Goal: Transaction & Acquisition: Subscribe to service/newsletter

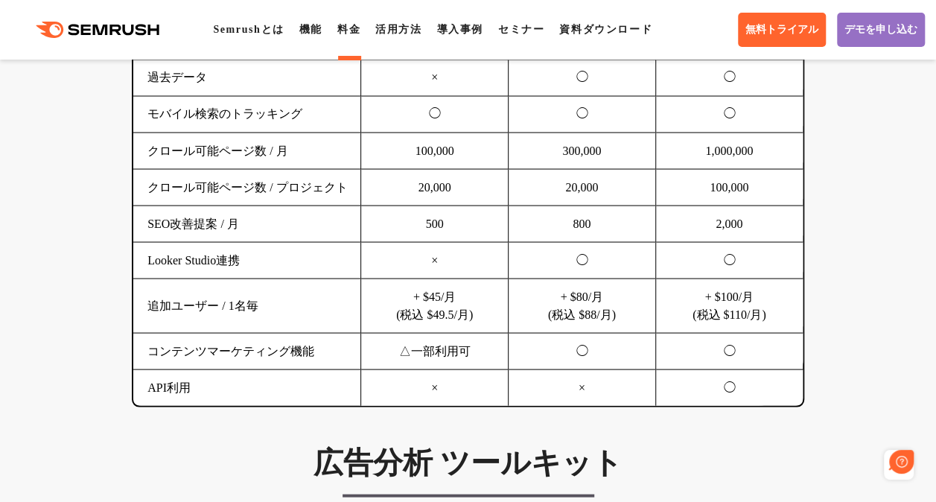
scroll to position [1333, 0]
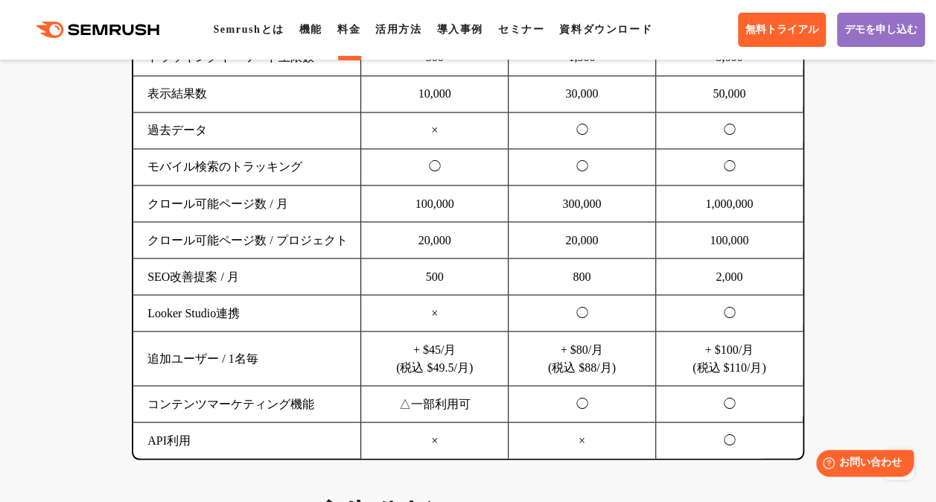
click at [398, 185] on td "◯" at bounding box center [434, 167] width 147 height 36
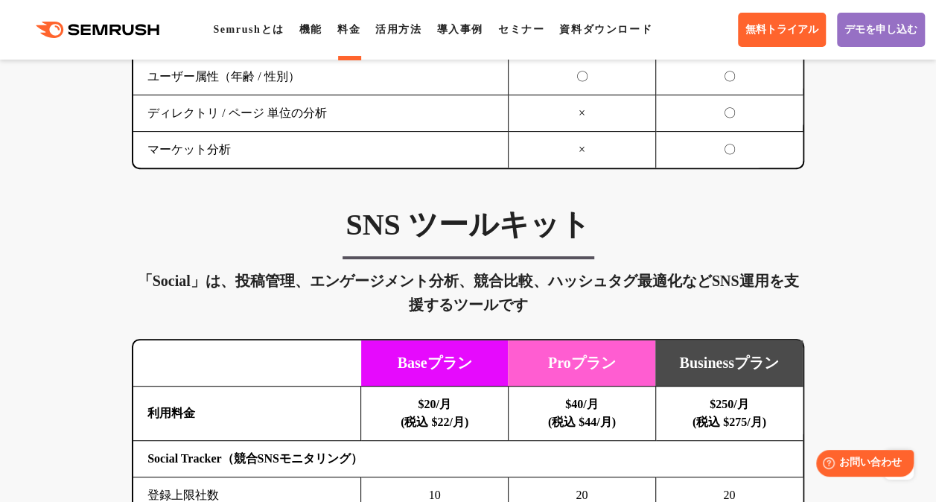
scroll to position [3067, 0]
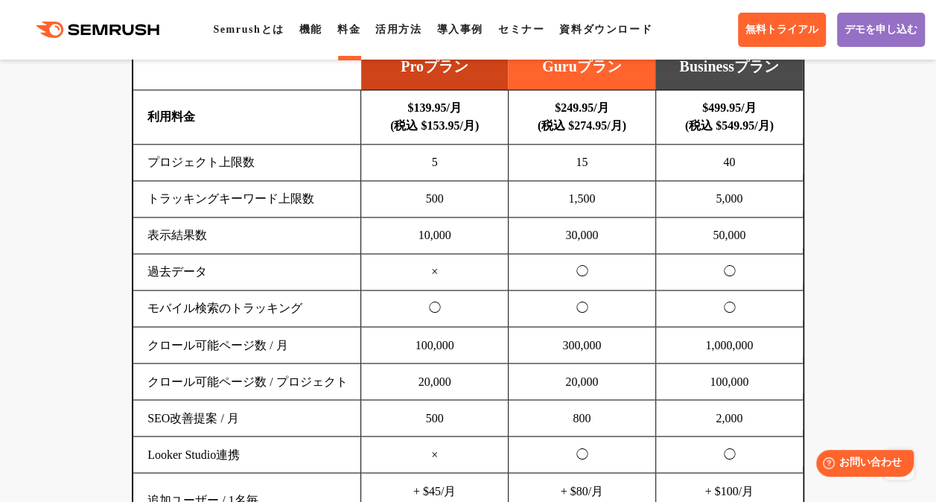
scroll to position [4889, 0]
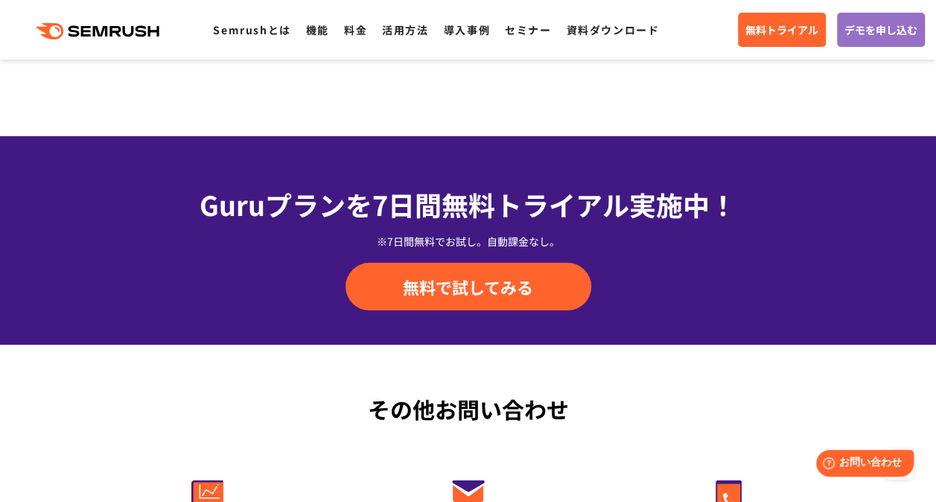
scroll to position [4920, 0]
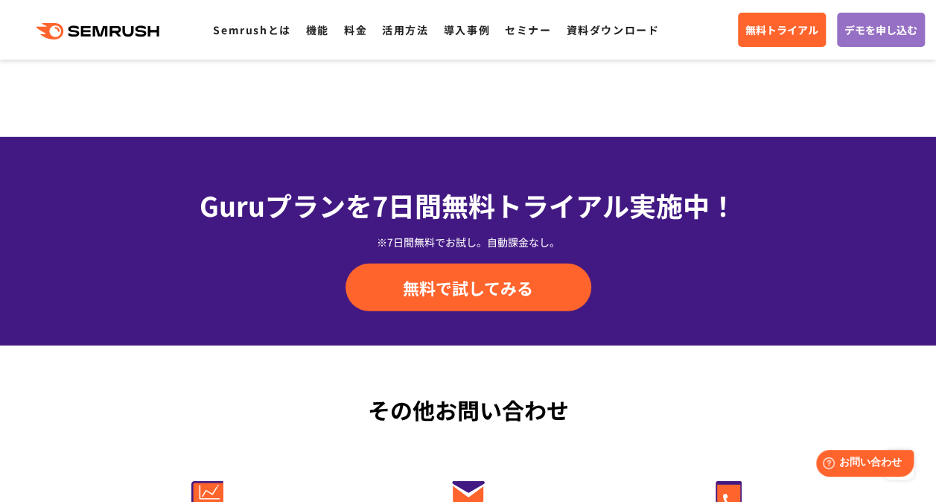
click at [349, 258] on div "Guruプランを7日間 無料トライアル実施中！ ※7日間無料でお試し。自動課金なし。 無料で試してみる" at bounding box center [468, 248] width 782 height 127
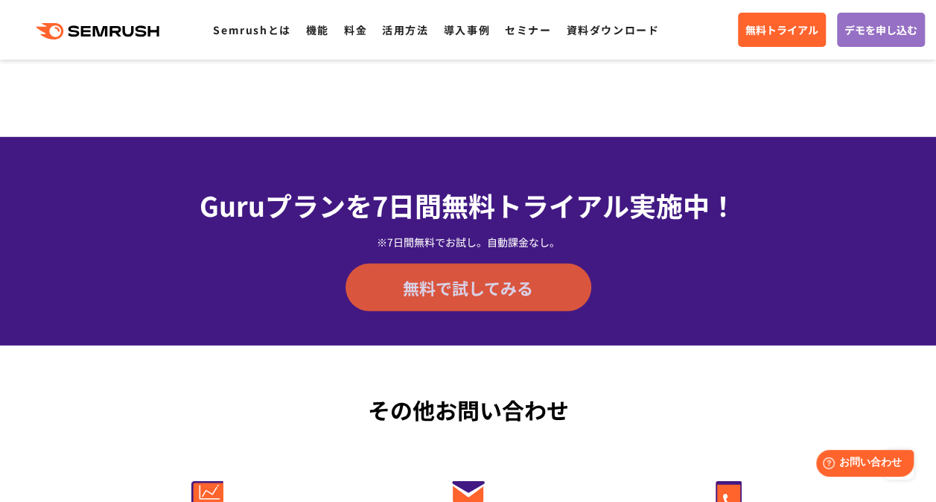
click at [381, 282] on link "無料で試してみる" at bounding box center [469, 288] width 246 height 48
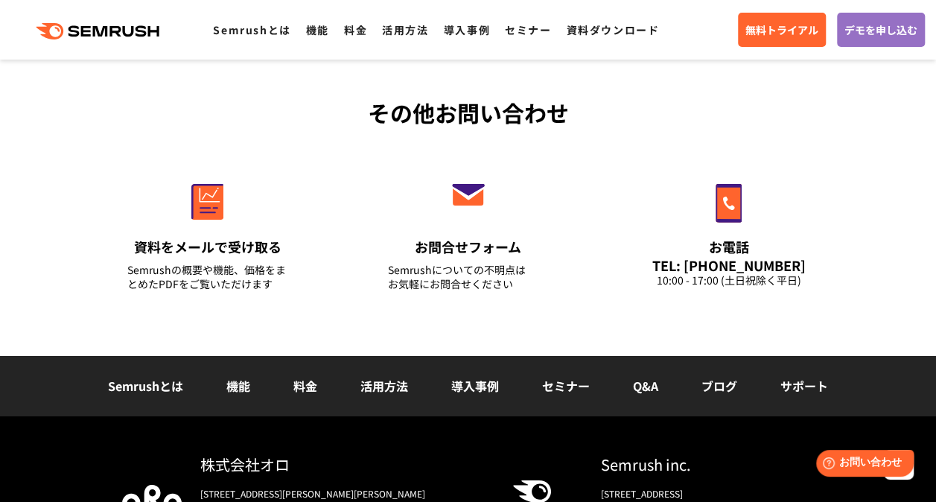
scroll to position [5218, 0]
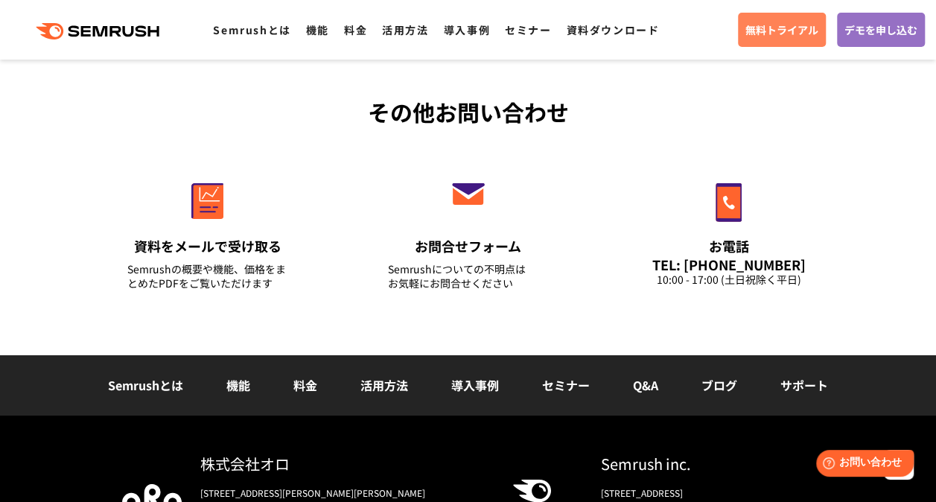
click at [741, 41] on link "無料トライアル" at bounding box center [782, 30] width 88 height 34
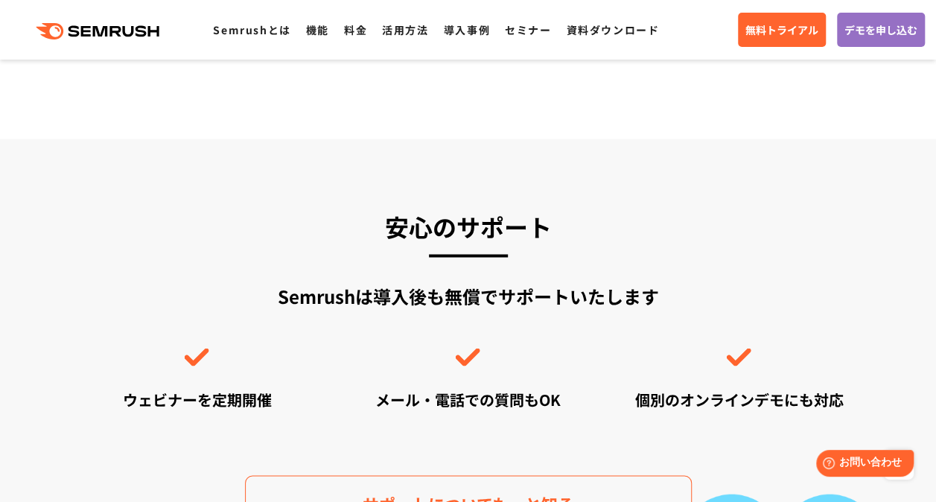
scroll to position [4082, 0]
